Goal: Communication & Community: Answer question/provide support

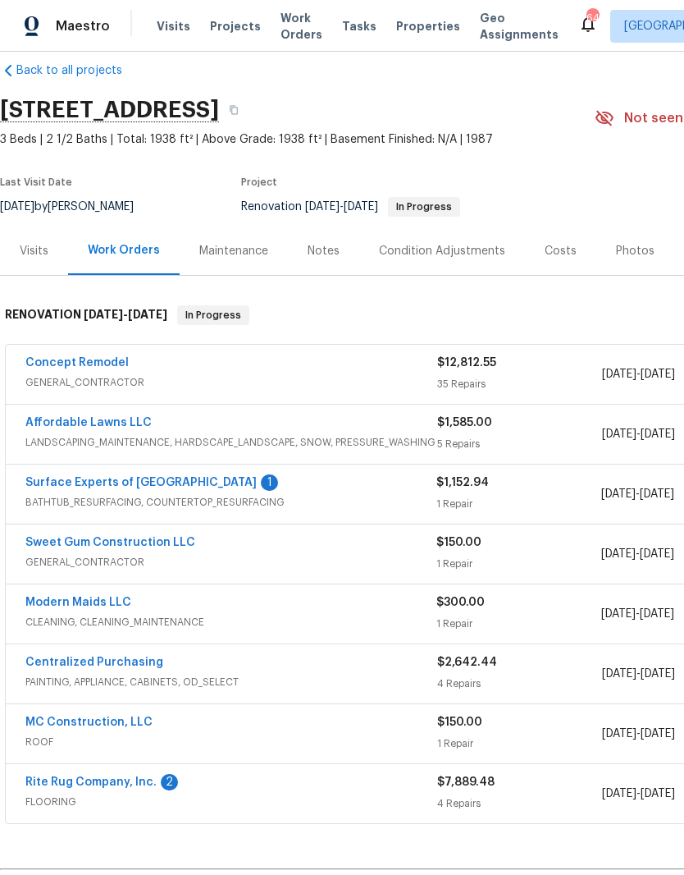
scroll to position [24, 0]
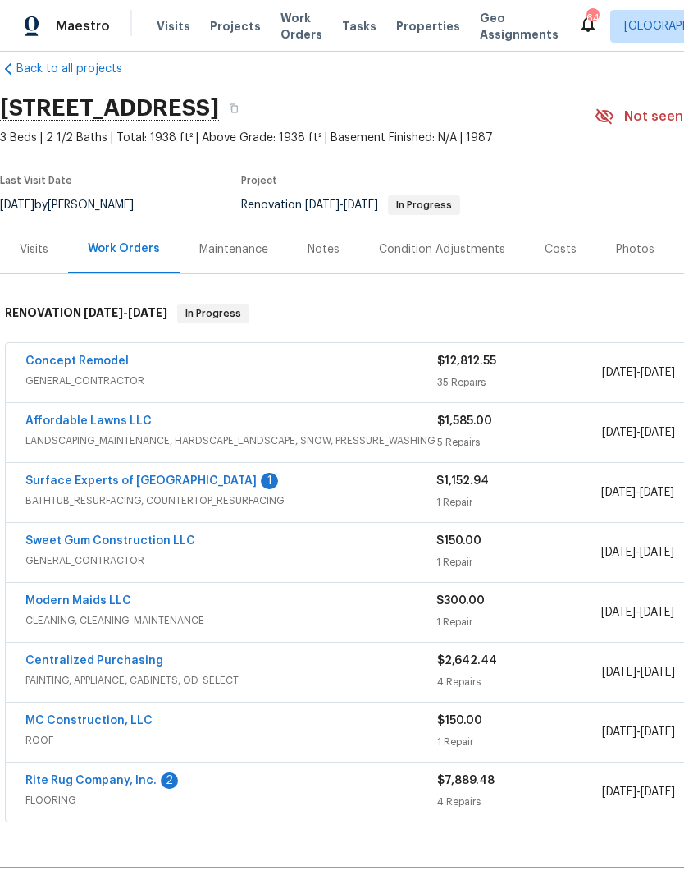
click at [159, 486] on link "Surface Experts of North Raleigh" at bounding box center [140, 480] width 231 height 11
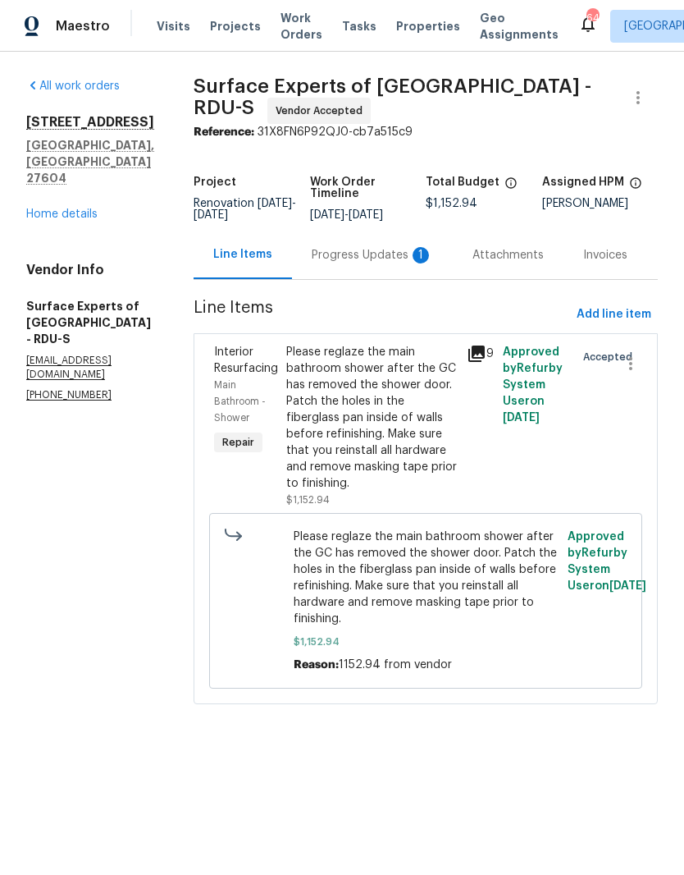
click at [382, 263] on div "Progress Updates 1" at bounding box center [372, 255] width 121 height 16
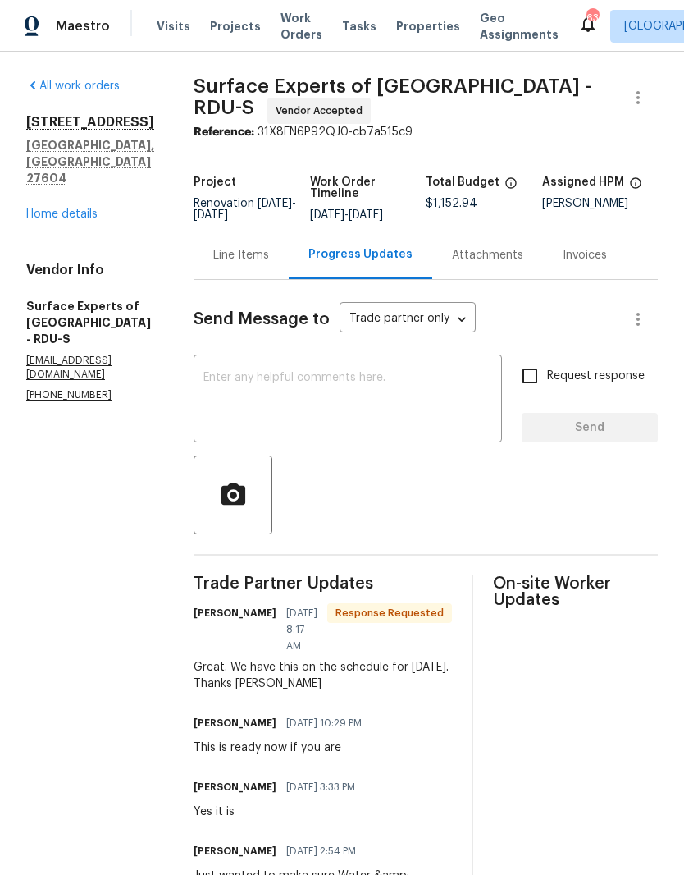
click at [100, 167] on div "6009 River Landings Dr Raleigh, NC 27604 Home details" at bounding box center [90, 168] width 128 height 108
click at [81, 208] on link "Home details" at bounding box center [61, 213] width 71 height 11
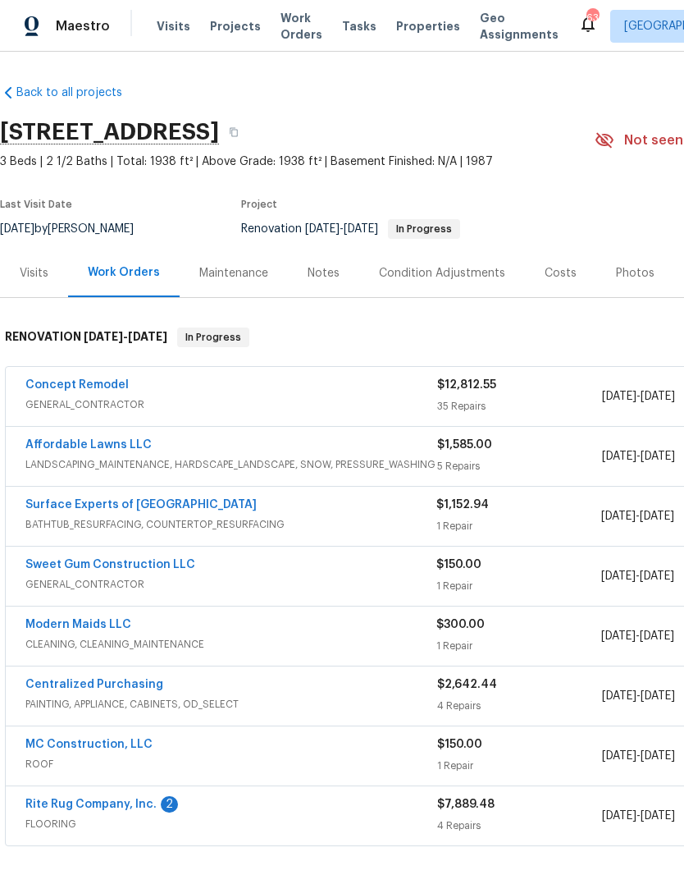
click at [102, 382] on link "Concept Remodel" at bounding box center [76, 384] width 103 height 11
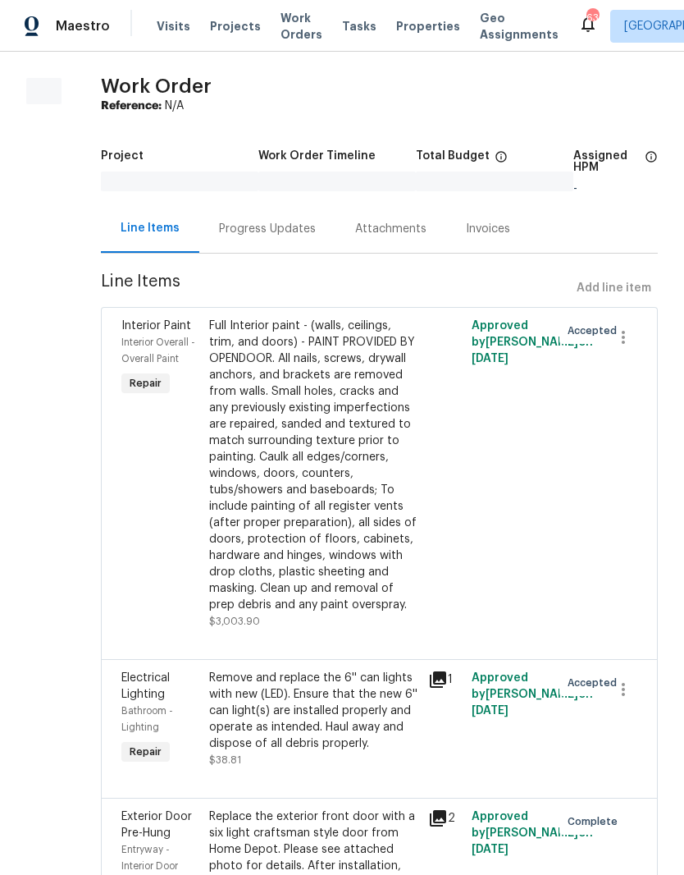
click at [289, 231] on div "Progress Updates" at bounding box center [267, 229] width 97 height 16
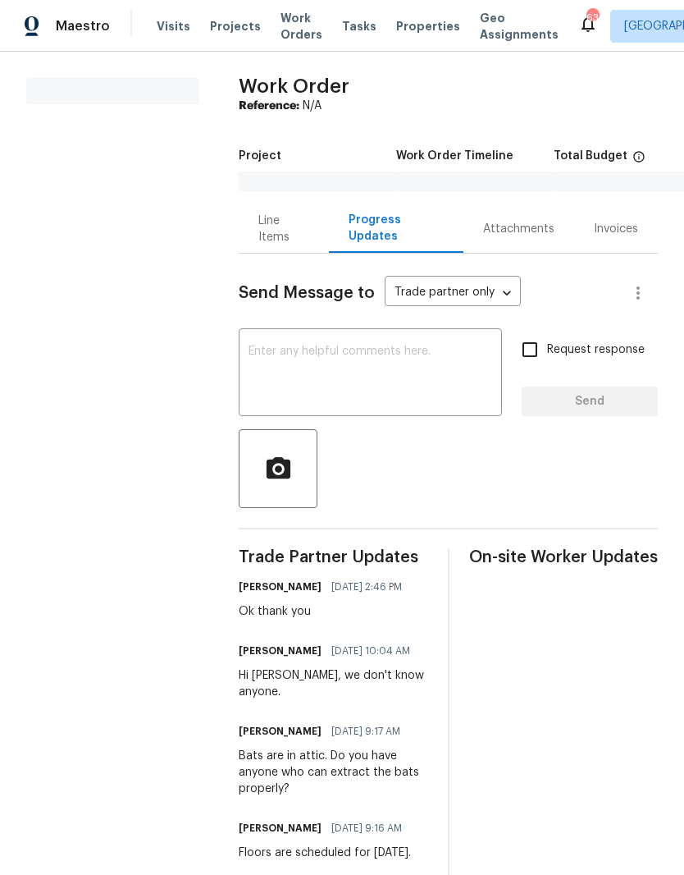
click at [348, 355] on textarea at bounding box center [371, 373] width 244 height 57
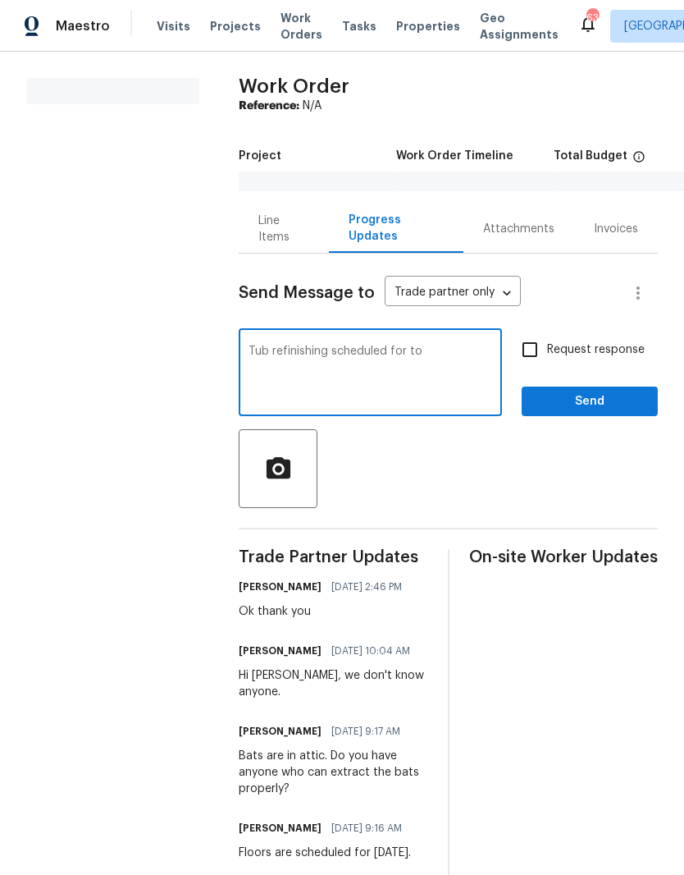
type textarea "Tub refinishing scheduled for tom"
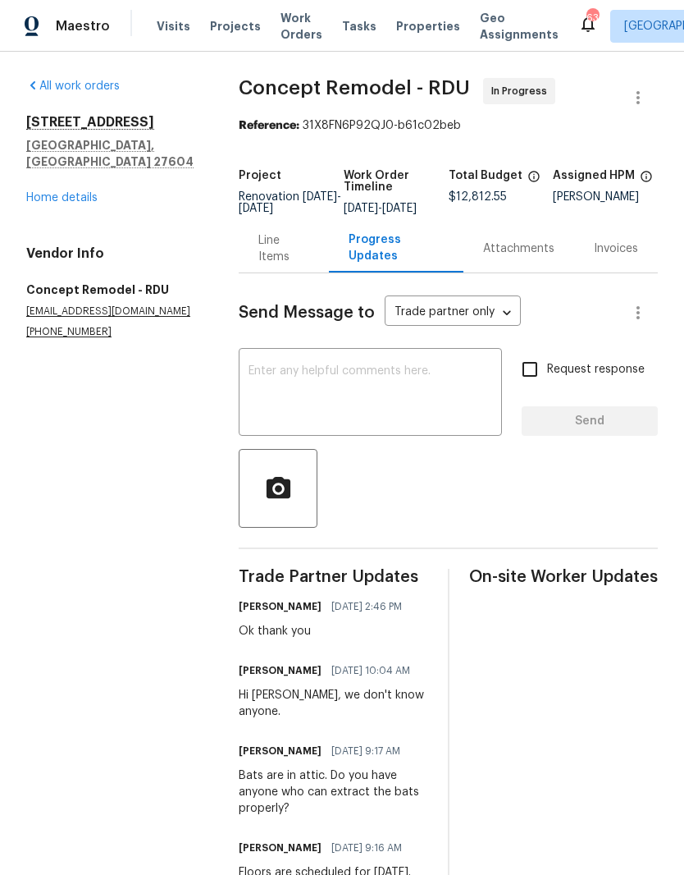
click at [376, 415] on textarea at bounding box center [371, 393] width 244 height 57
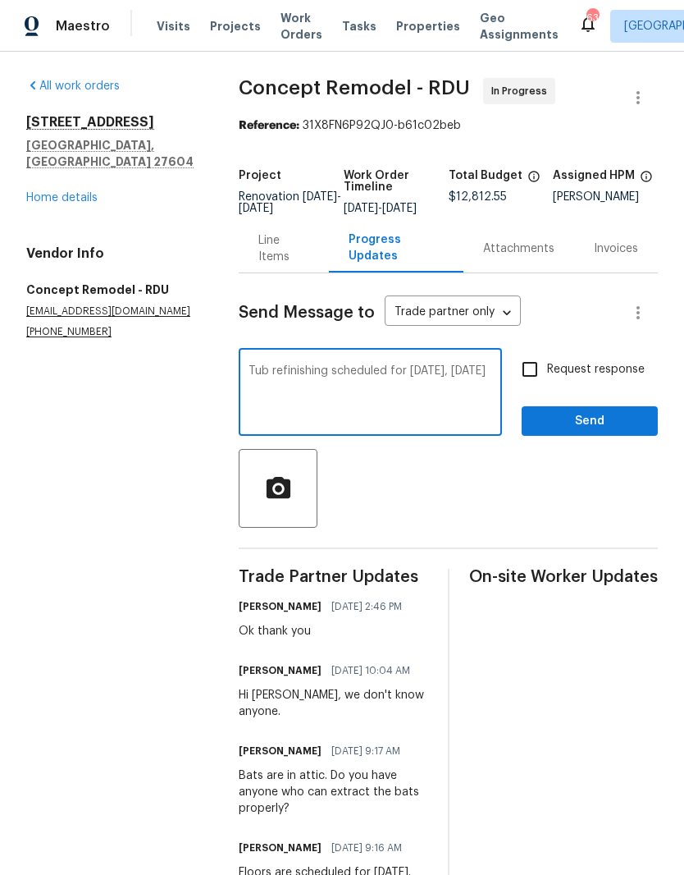
type textarea "Tub refinishing scheduled for tomorrow, Wednesday, September 17"
click at [534, 386] on input "Request response" at bounding box center [530, 369] width 34 height 34
checkbox input "true"
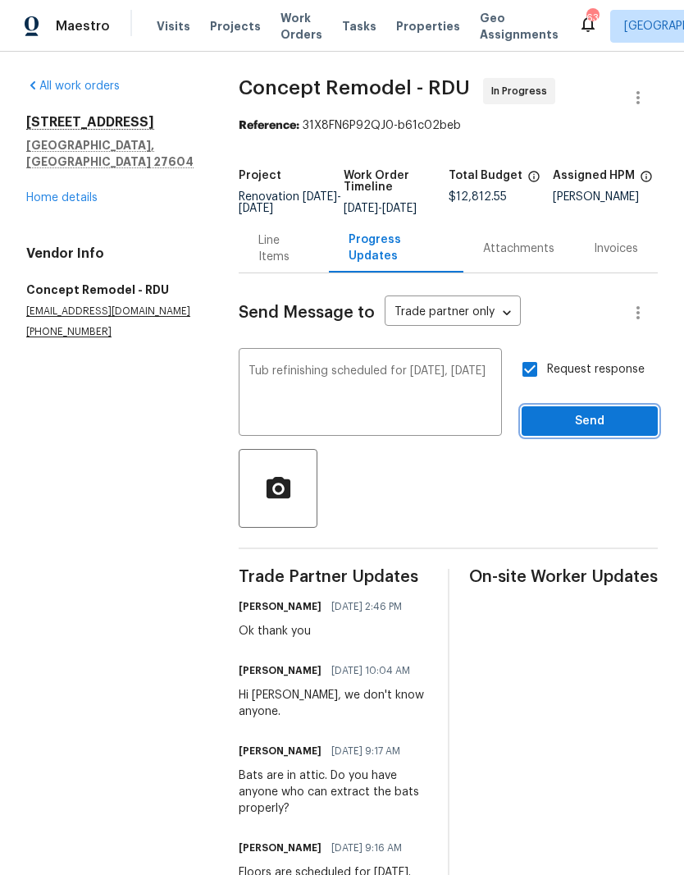
click at [571, 432] on span "Send" at bounding box center [590, 421] width 110 height 21
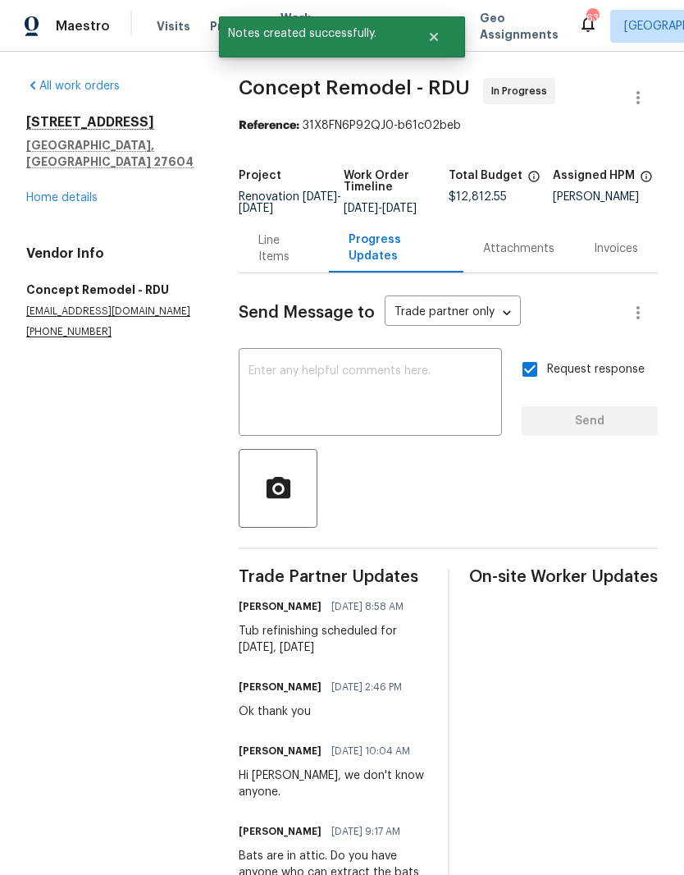
click at [86, 192] on link "Home details" at bounding box center [61, 197] width 71 height 11
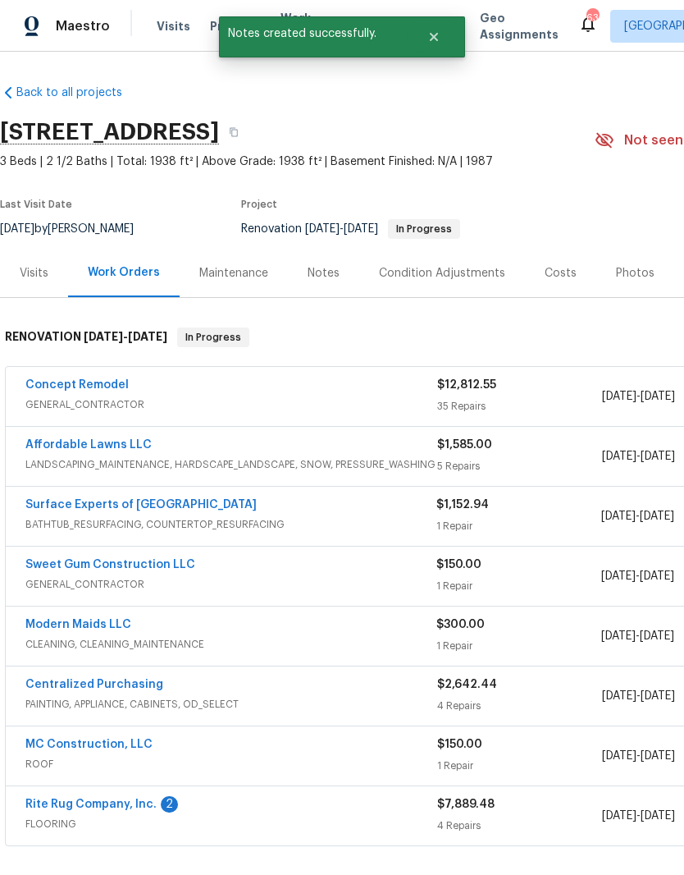
click at [115, 804] on link "Rite Rug Company, Inc." at bounding box center [90, 803] width 131 height 11
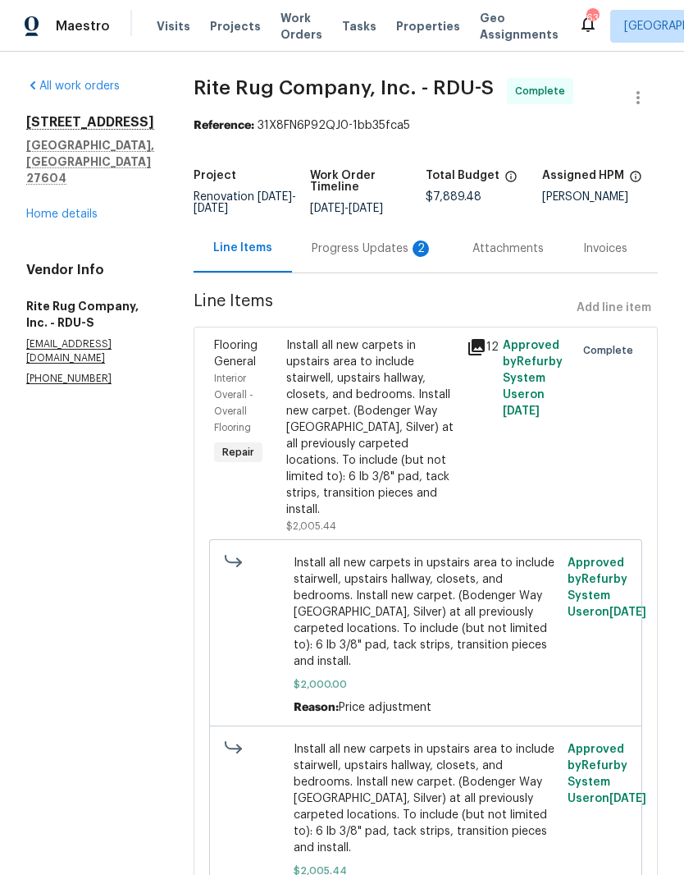
click at [409, 257] on div "Progress Updates 2" at bounding box center [372, 248] width 121 height 16
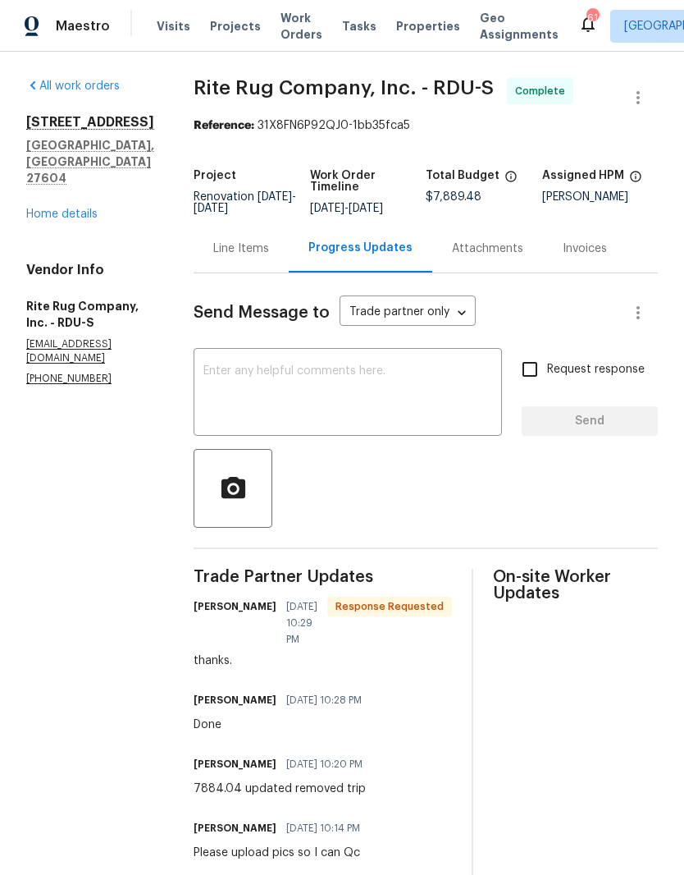
click at [243, 257] on div "Line Items" at bounding box center [241, 248] width 56 height 16
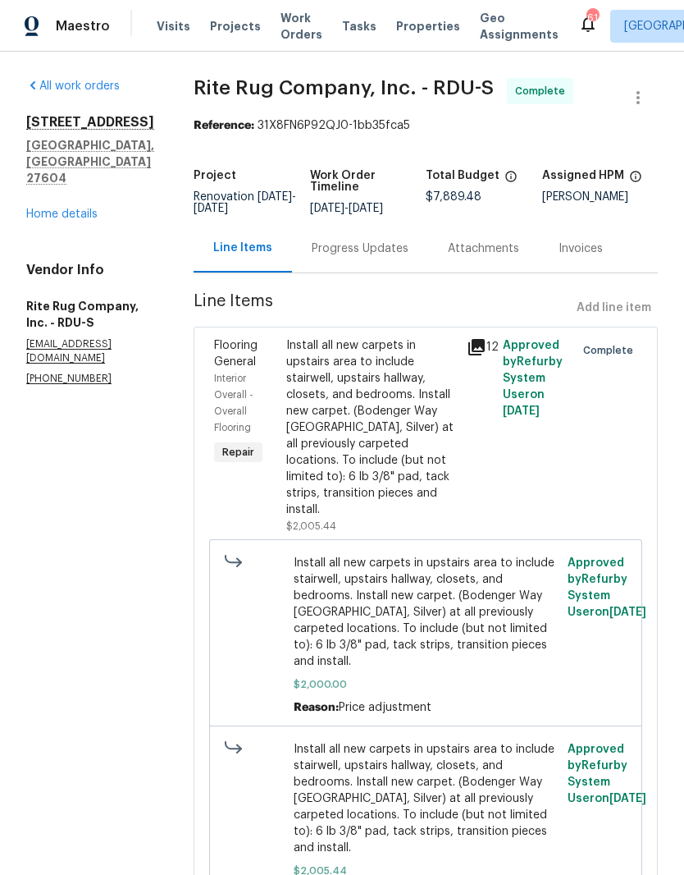
click at [78, 182] on div "6009 River Landings Dr Raleigh, NC 27604 Home details" at bounding box center [90, 168] width 128 height 108
click at [80, 208] on link "Home details" at bounding box center [61, 213] width 71 height 11
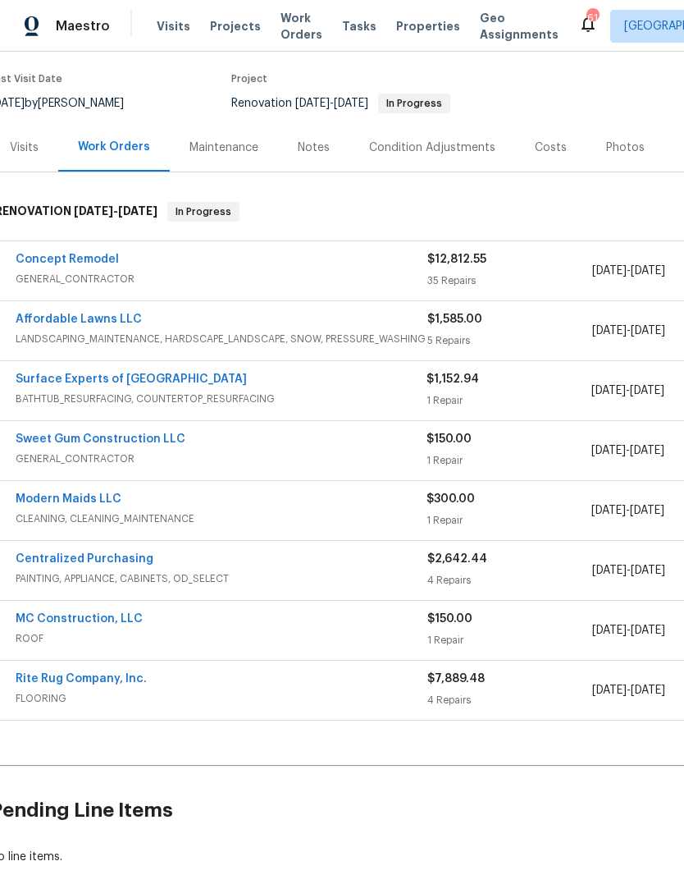
scroll to position [121, 11]
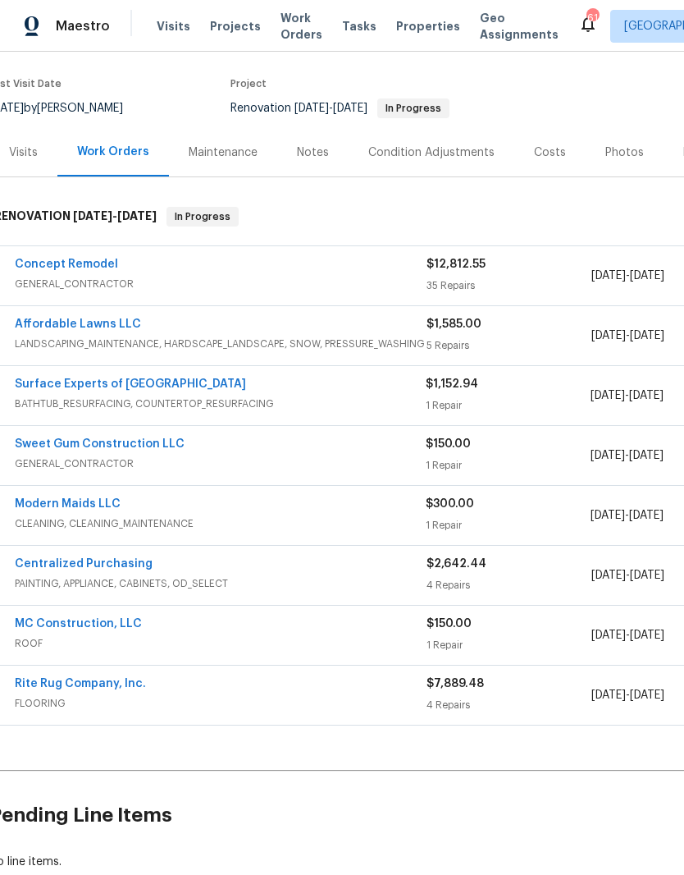
click at [95, 508] on link "Modern Maids LLC" at bounding box center [68, 503] width 106 height 11
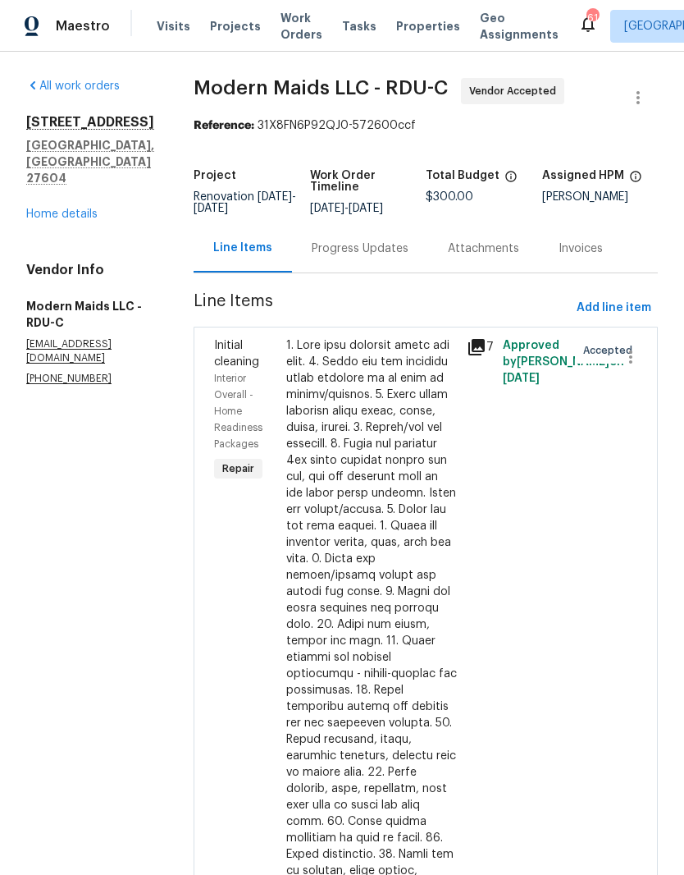
click at [392, 257] on div "Progress Updates" at bounding box center [360, 248] width 97 height 16
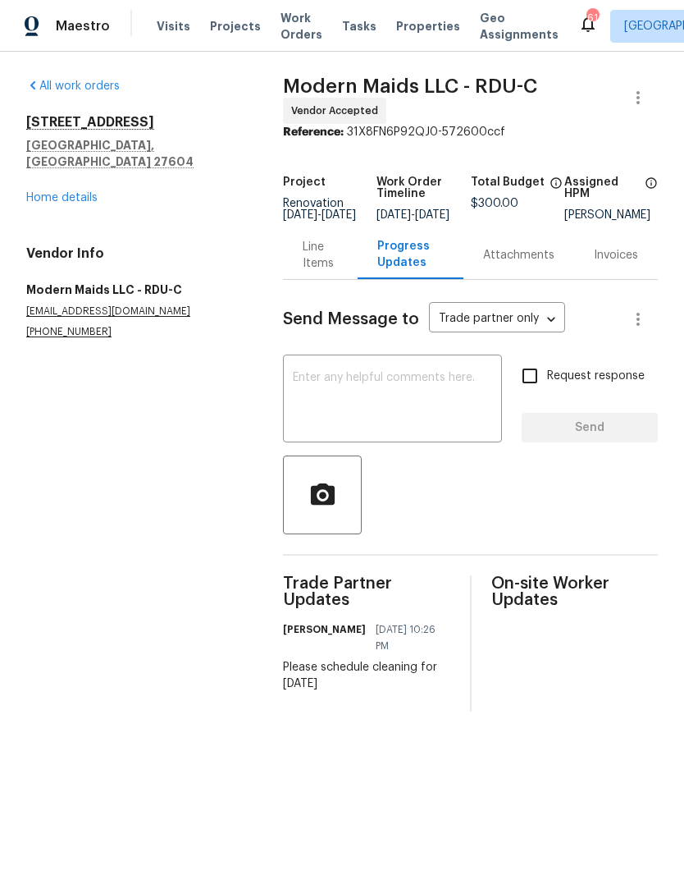
click at [373, 429] on textarea at bounding box center [392, 400] width 199 height 57
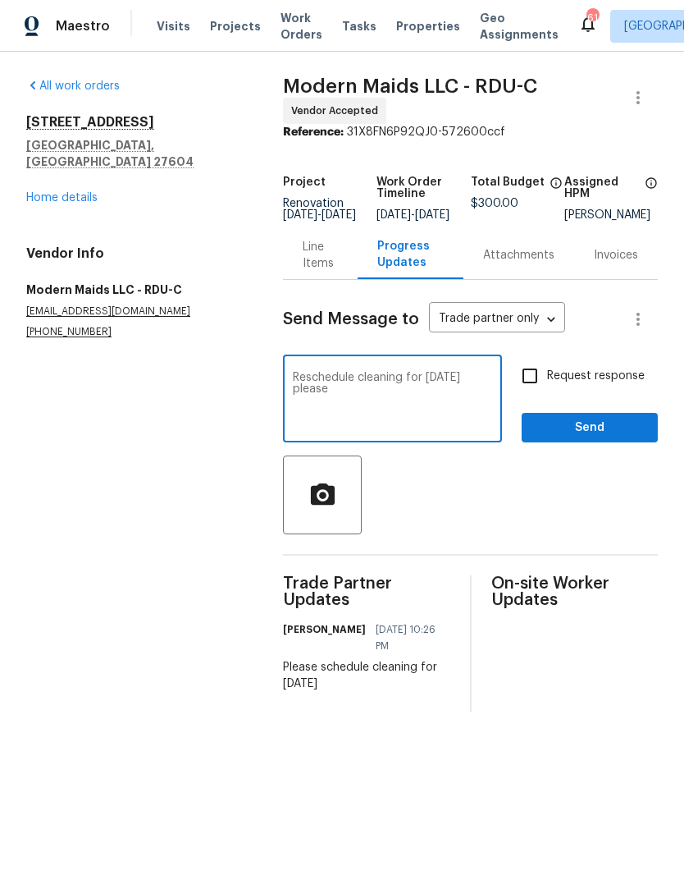
type textarea "Reschedule cleaning for Friday 9/19 please"
click at [531, 382] on input "Request response" at bounding box center [530, 376] width 34 height 34
checkbox input "true"
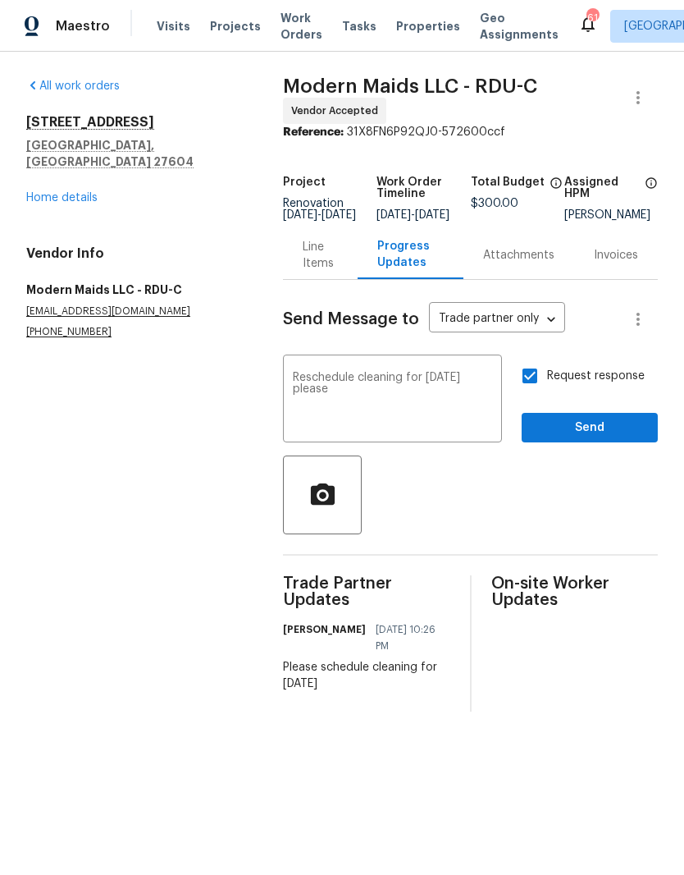
click at [579, 438] on span "Send" at bounding box center [590, 428] width 110 height 21
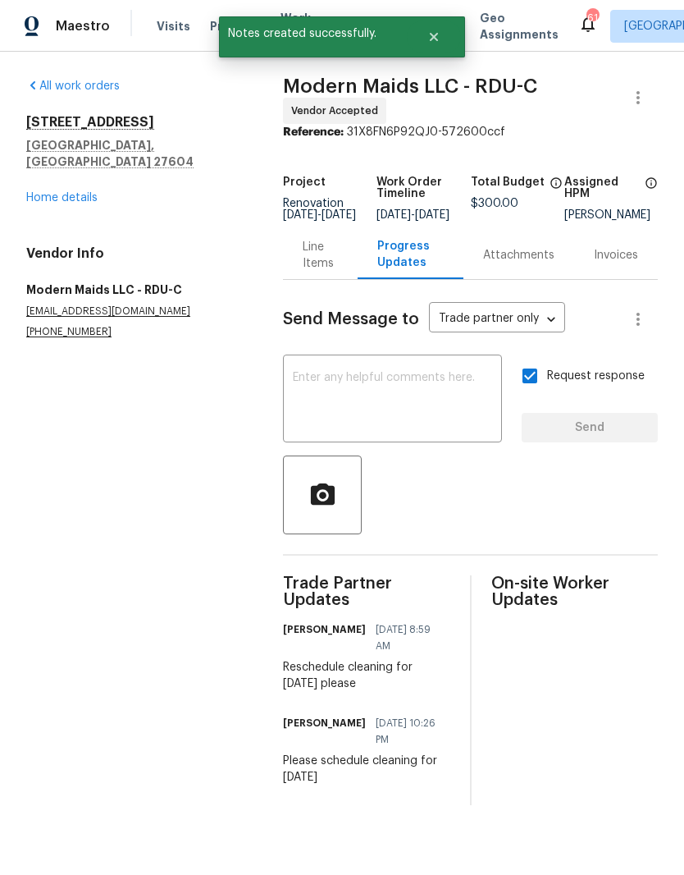
click at [70, 192] on link "Home details" at bounding box center [61, 197] width 71 height 11
